Goal: Find specific page/section: Find specific page/section

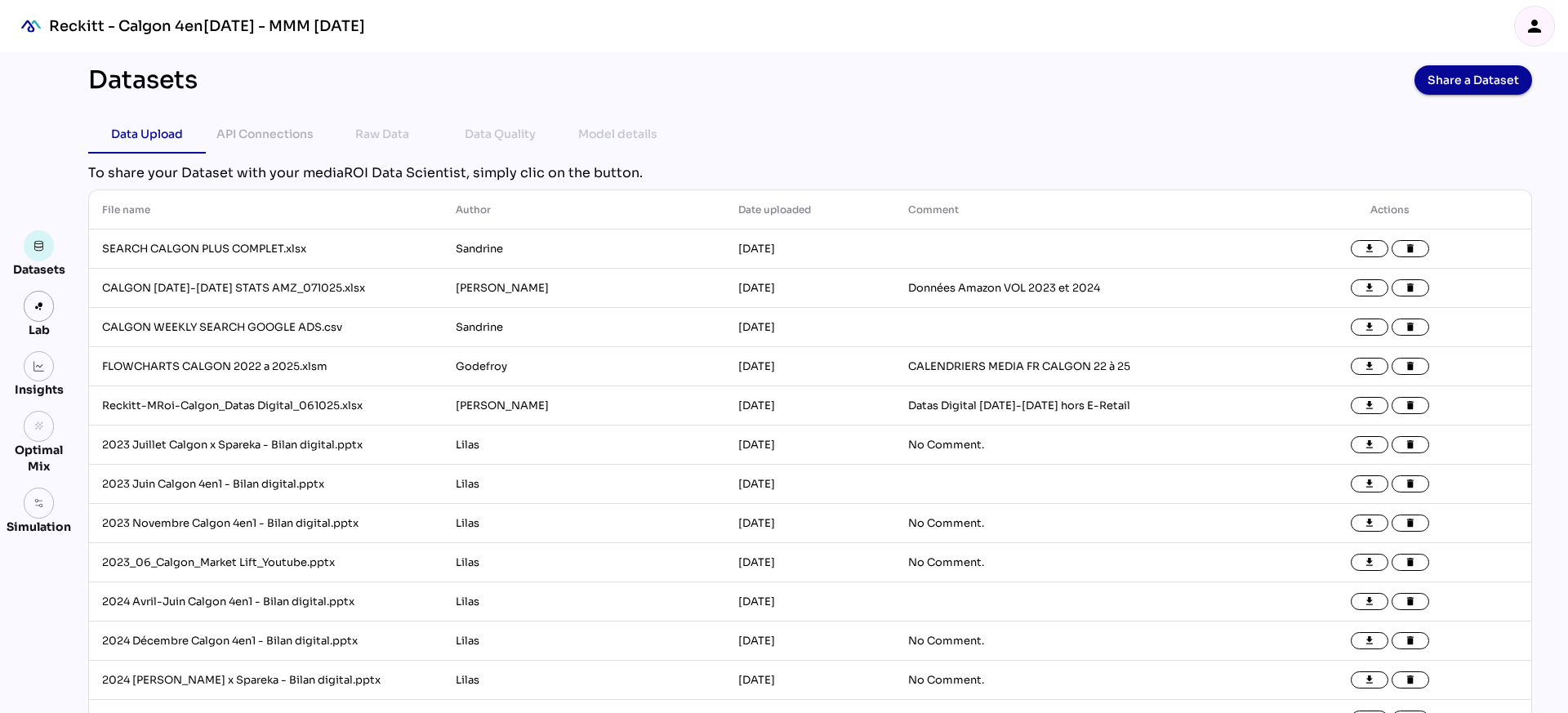
click at [62, 28] on div "Reckitt - Calgon 4en[DATE] - MMM [DATE]" at bounding box center [207, 26] width 316 height 19
click at [1526, 39] on div "person" at bounding box center [1534, 26] width 40 height 40
